Goal: Task Accomplishment & Management: Use online tool/utility

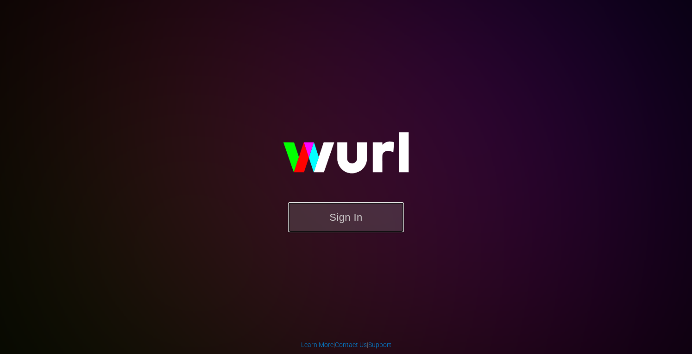
click at [323, 211] on button "Sign In" at bounding box center [346, 217] width 116 height 30
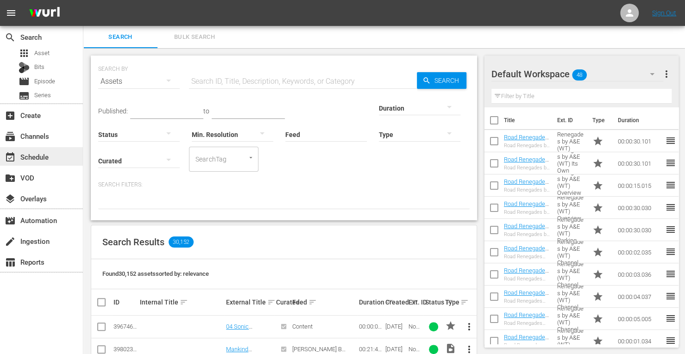
click at [57, 154] on div "event_available Schedule" at bounding box center [41, 156] width 83 height 19
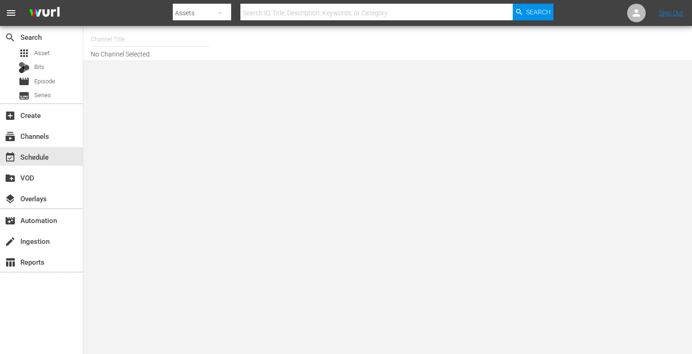
click at [115, 41] on input "text" at bounding box center [150, 39] width 119 height 22
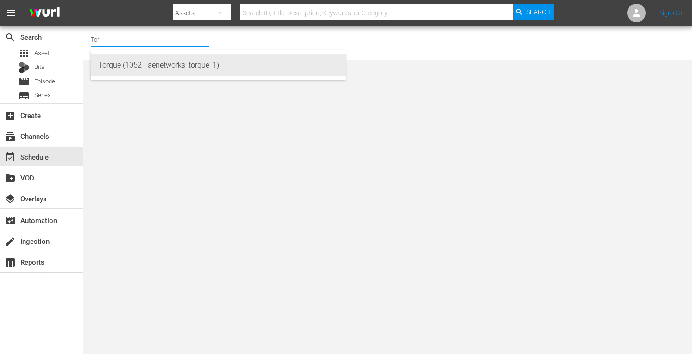
click at [120, 62] on div "Torque (1052 - aenetworks_torque_1)" at bounding box center [218, 65] width 240 height 22
type input "Torque (1052 - aenetworks_torque_1)"
